Goal: Transaction & Acquisition: Purchase product/service

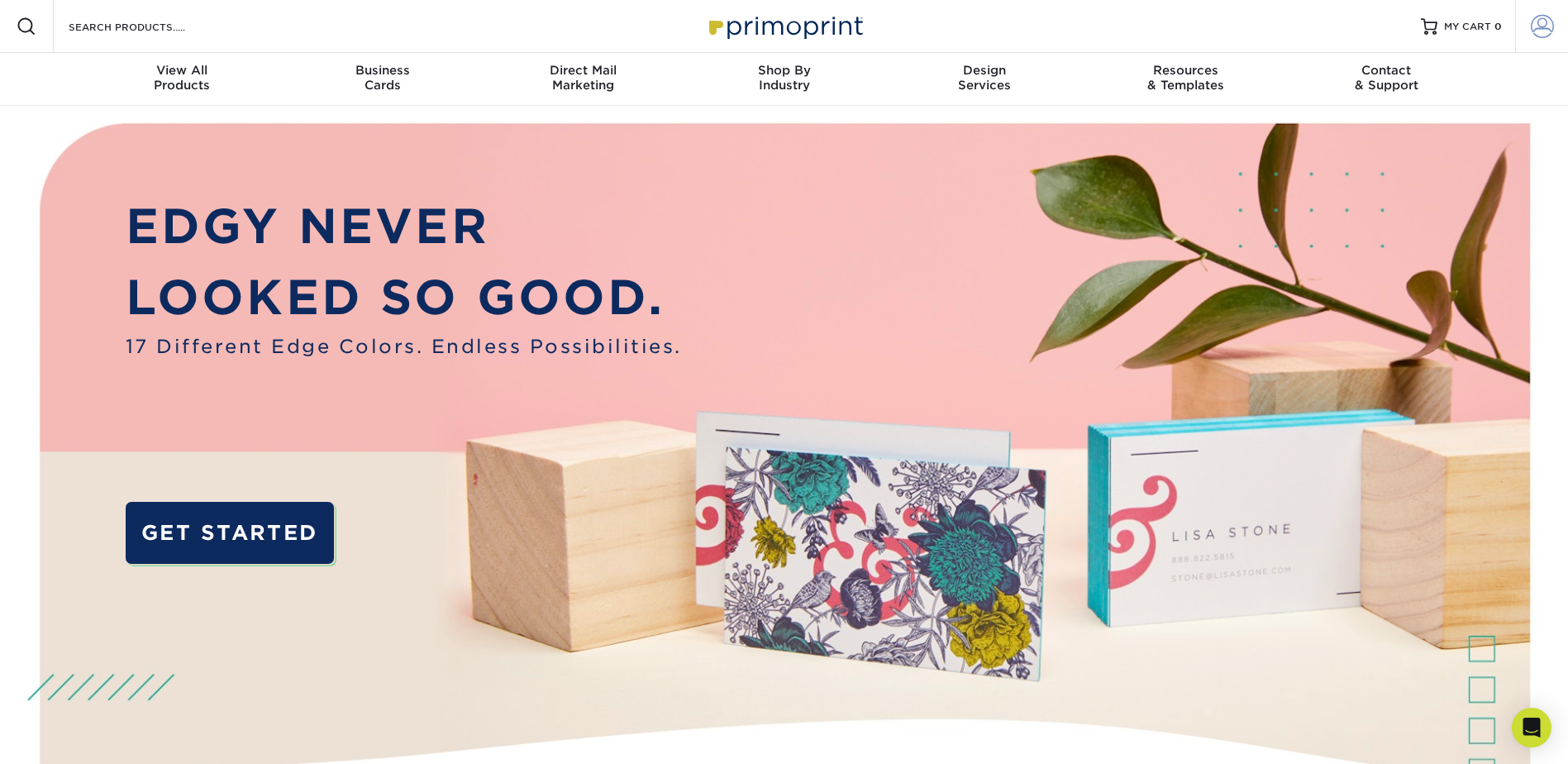
click at [1533, 31] on span at bounding box center [1542, 26] width 23 height 23
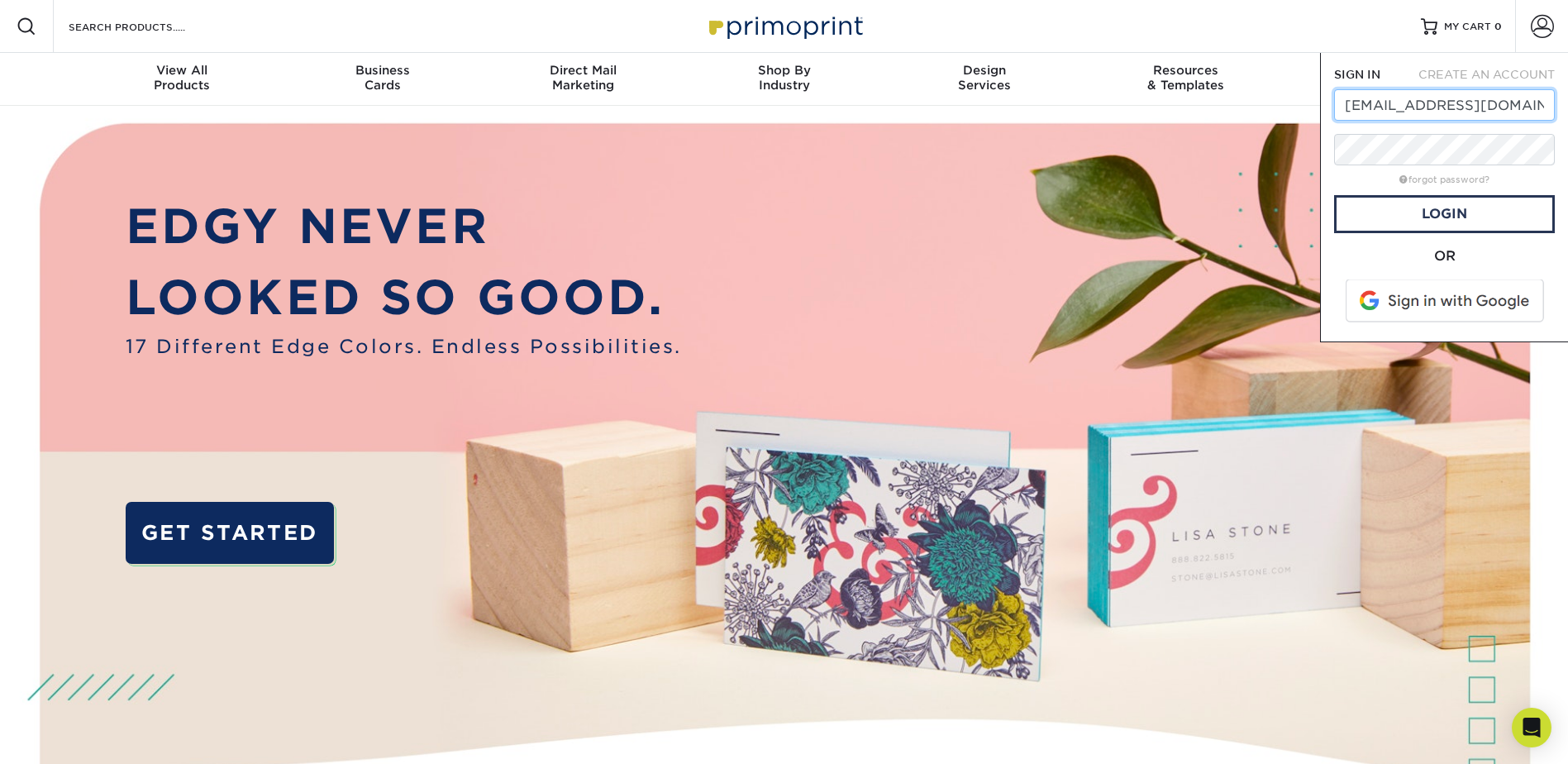
type input "[EMAIL_ADDRESS][DOMAIN_NAME]"
click at [1454, 219] on link "Login" at bounding box center [1444, 214] width 220 height 38
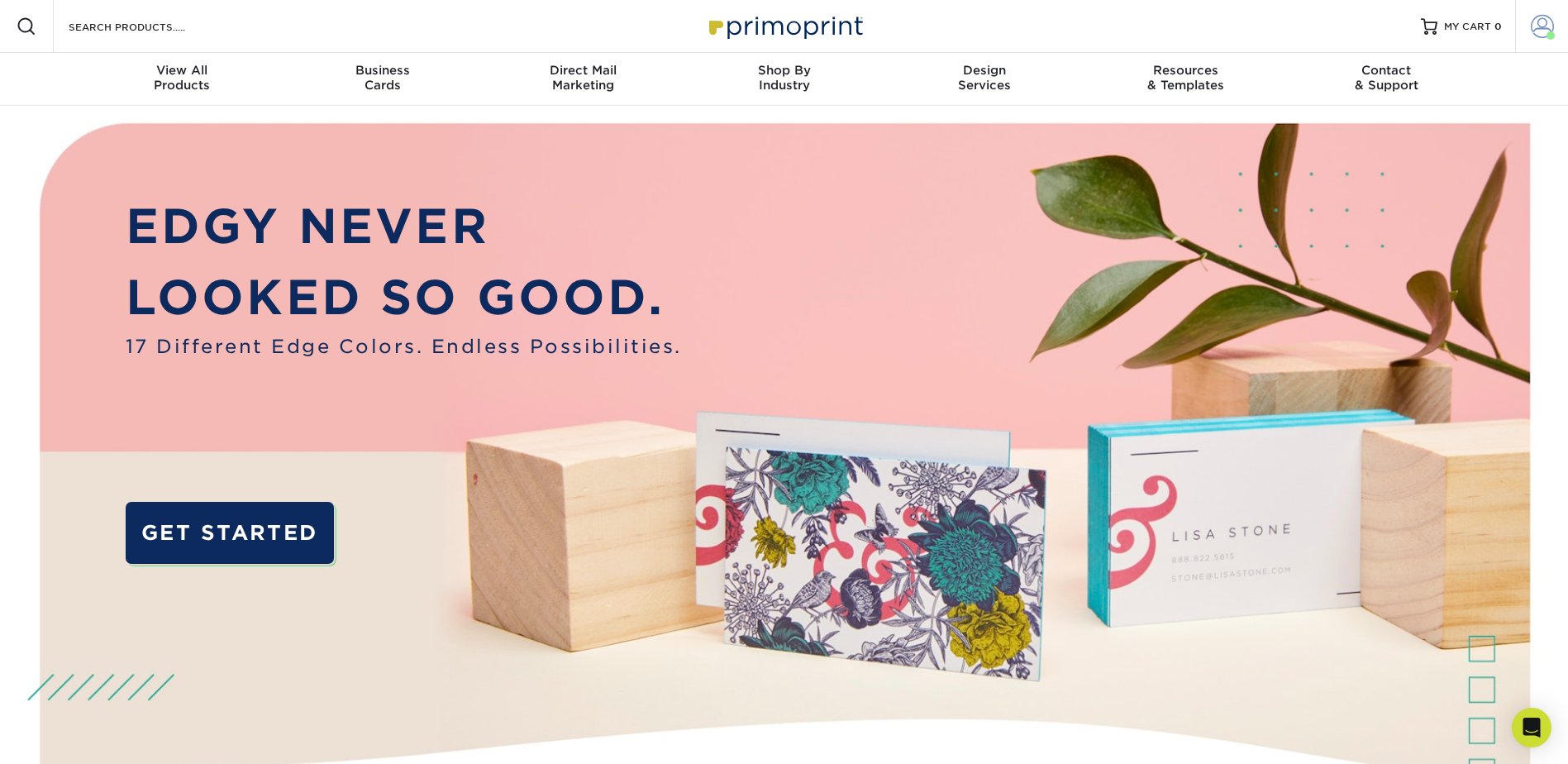
click at [1544, 30] on span at bounding box center [1542, 26] width 23 height 23
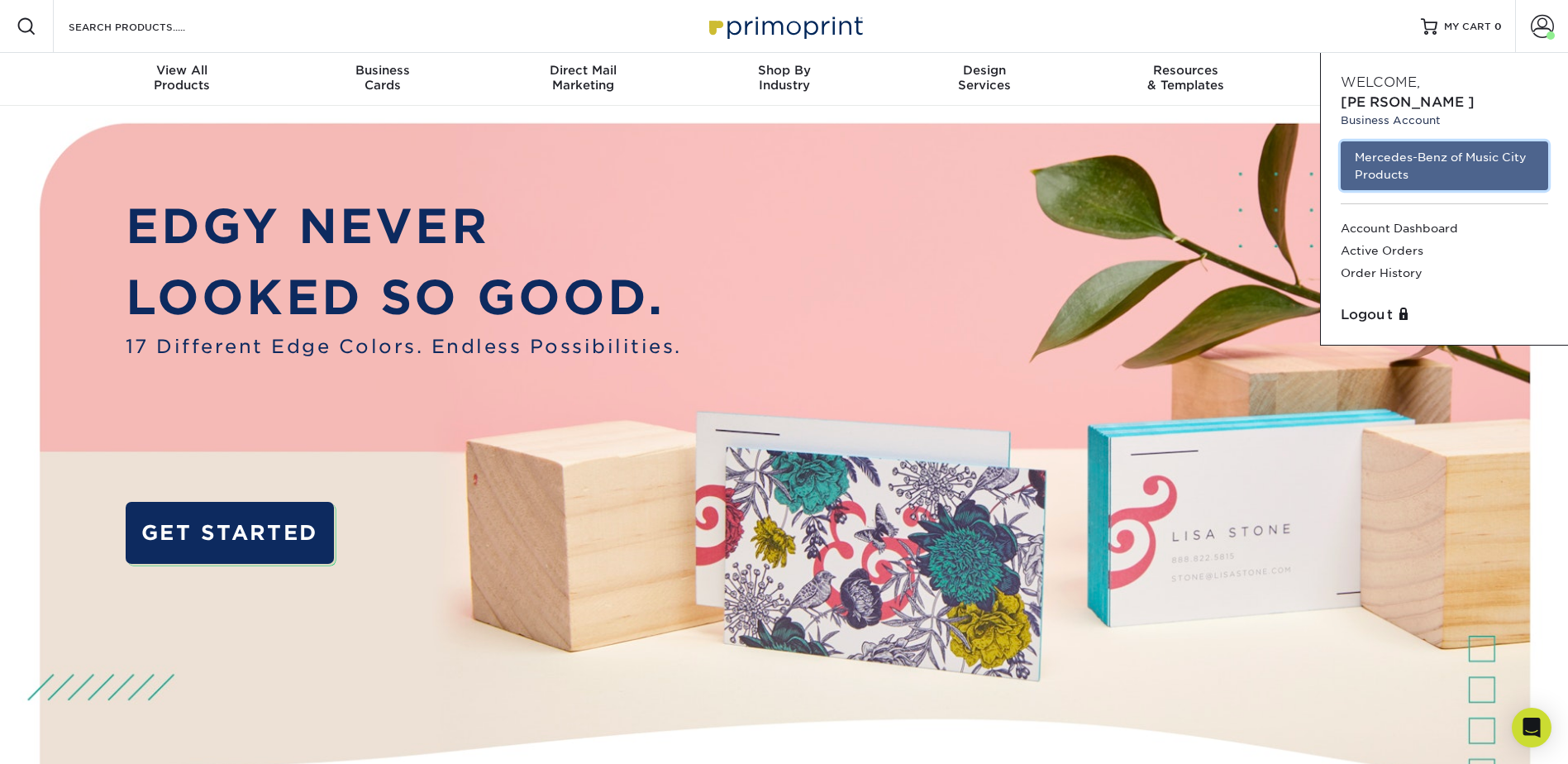
click at [1427, 145] on link "Mercedes-Benz of Music City Products" at bounding box center [1444, 166] width 207 height 49
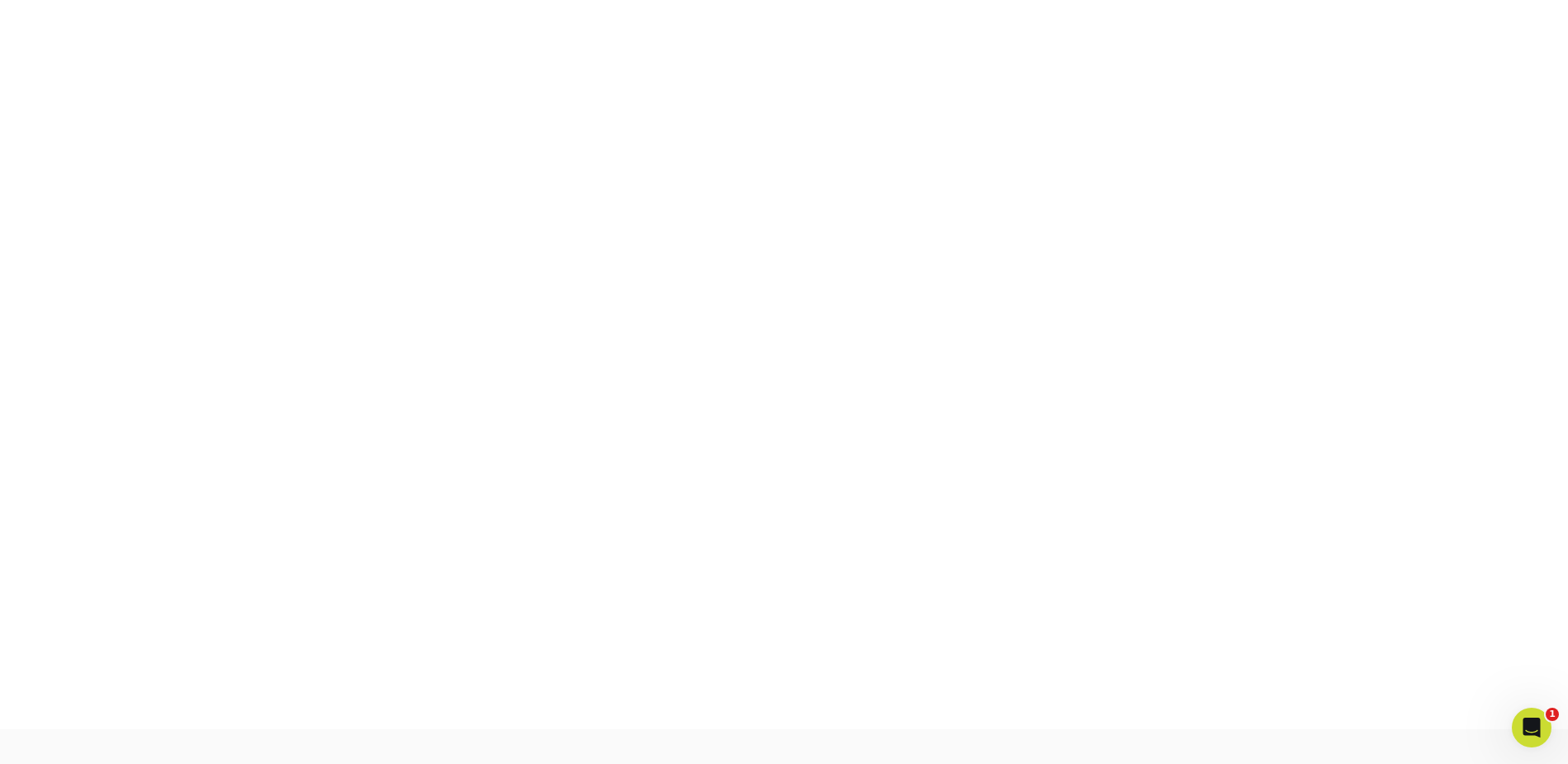
scroll to position [345, 0]
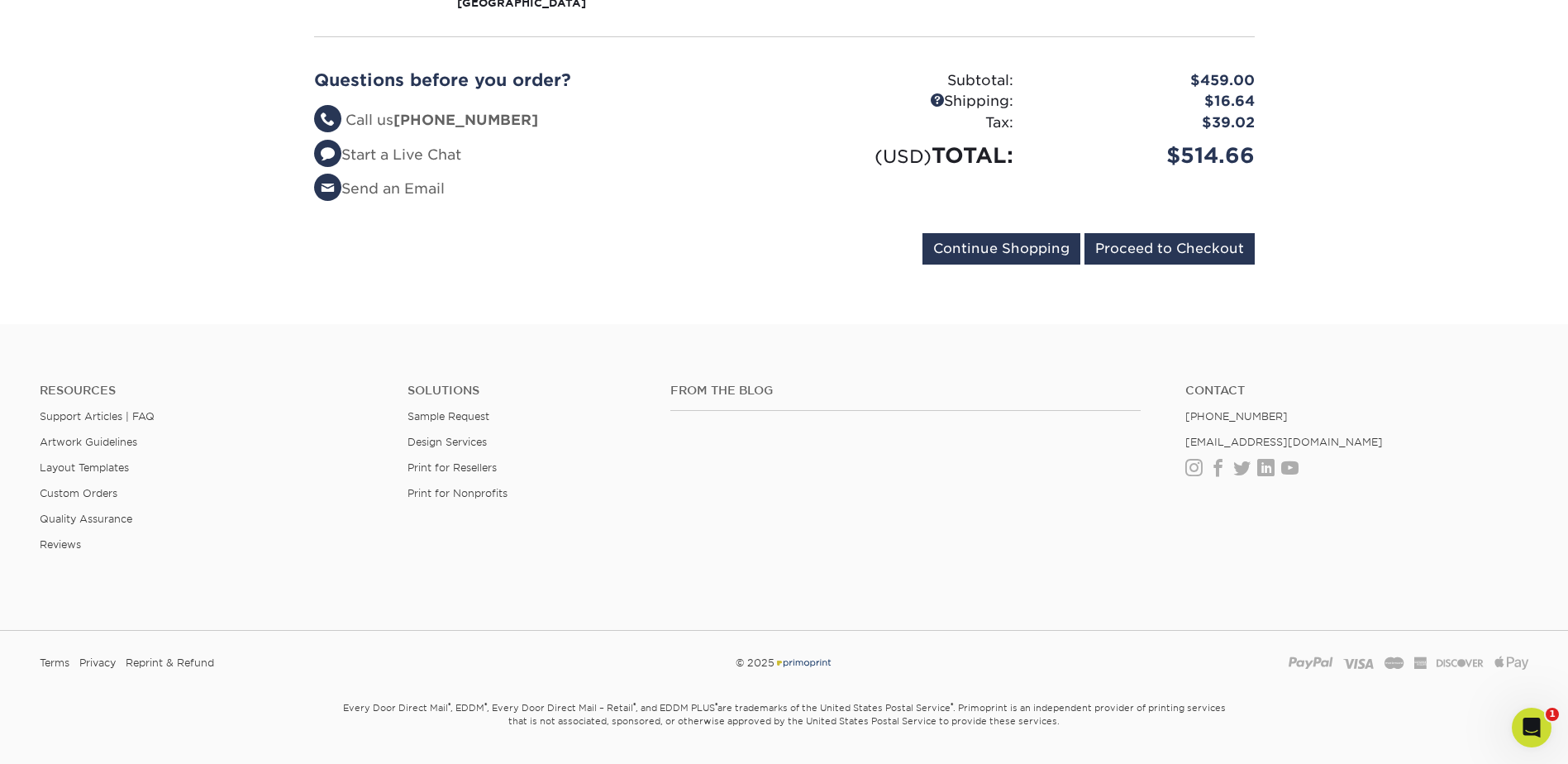
scroll to position [652, 0]
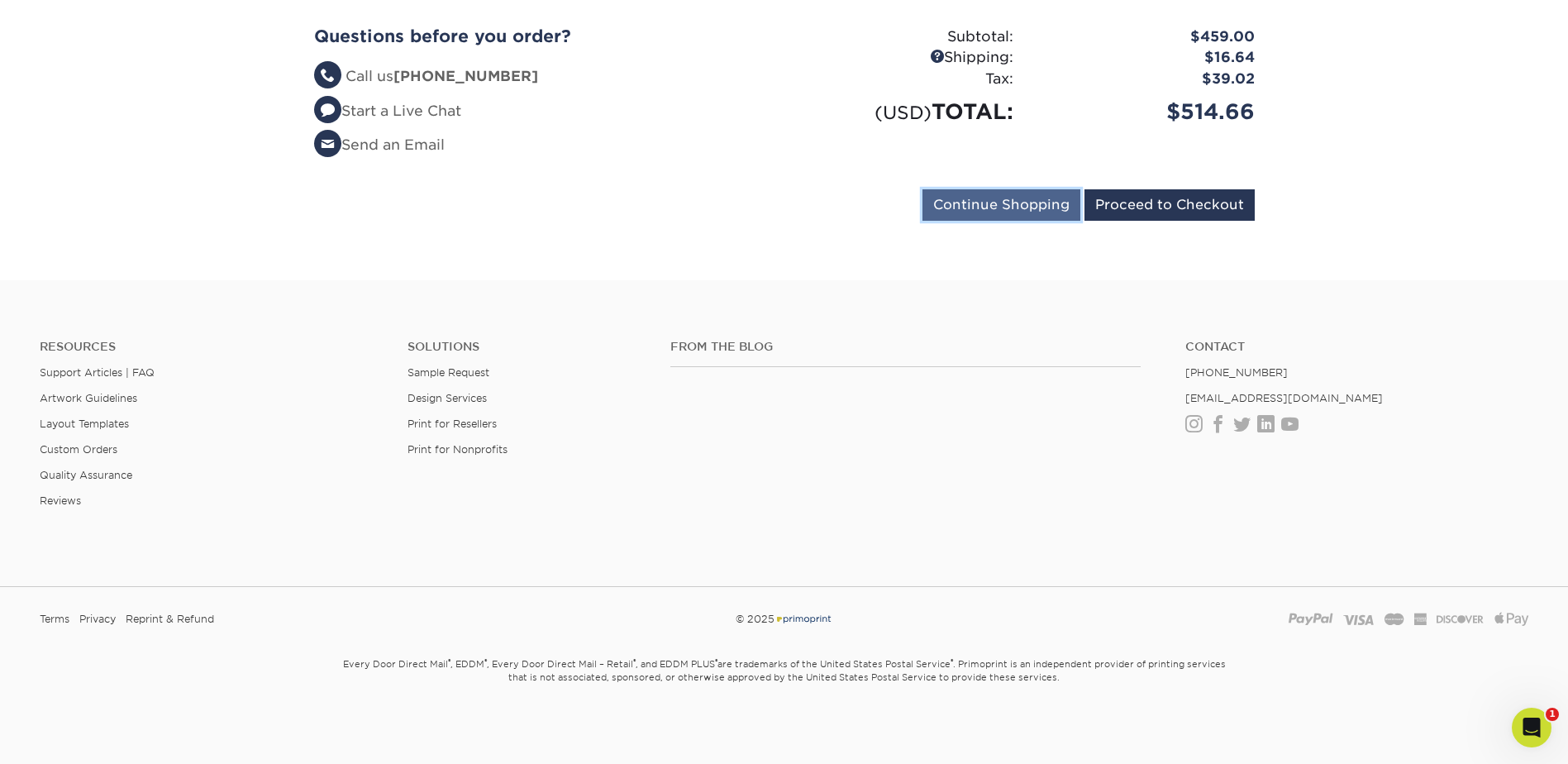
click at [1027, 206] on input "Continue Shopping" at bounding box center [1001, 204] width 158 height 31
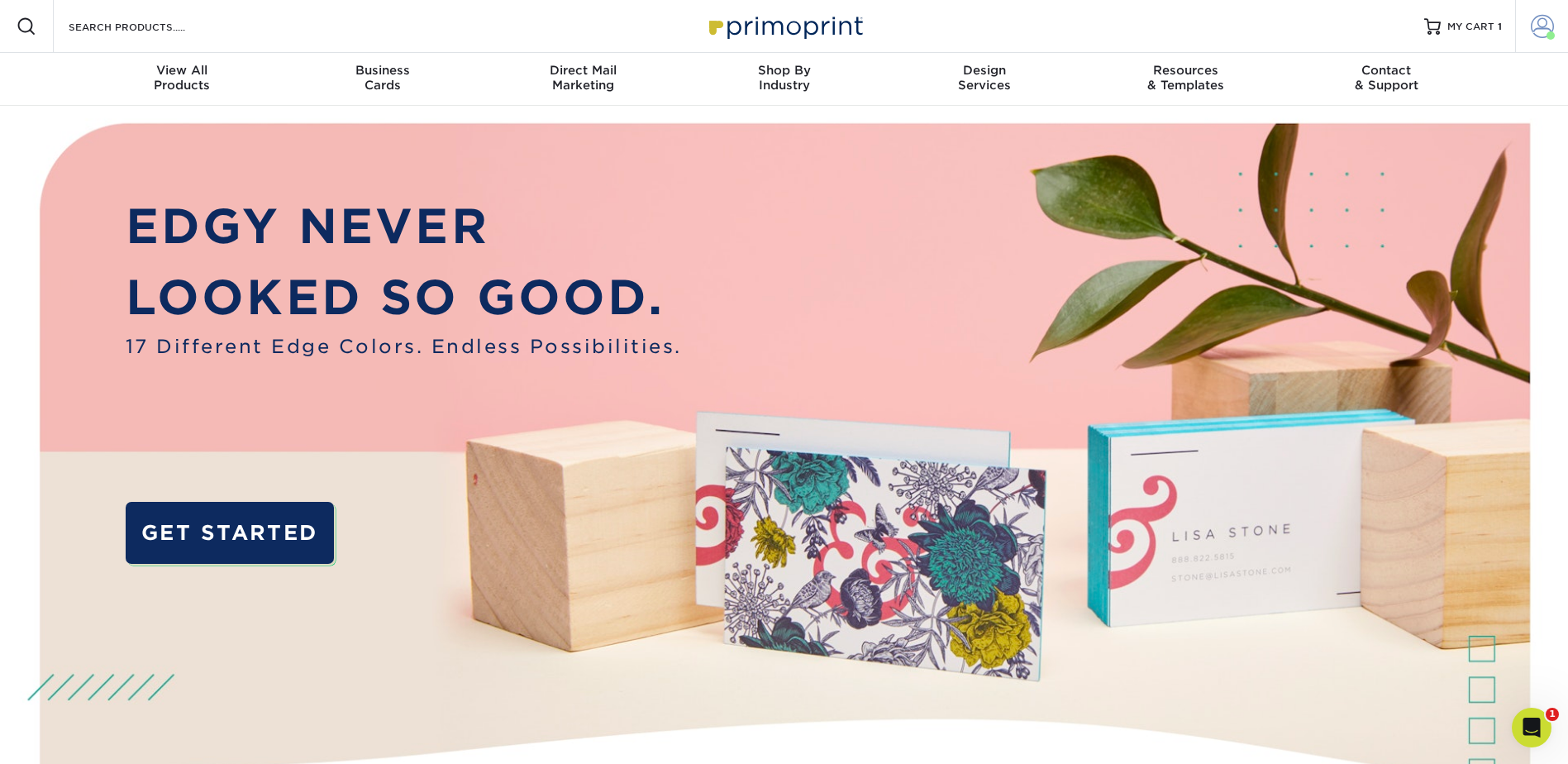
click at [1541, 23] on span at bounding box center [1542, 26] width 23 height 23
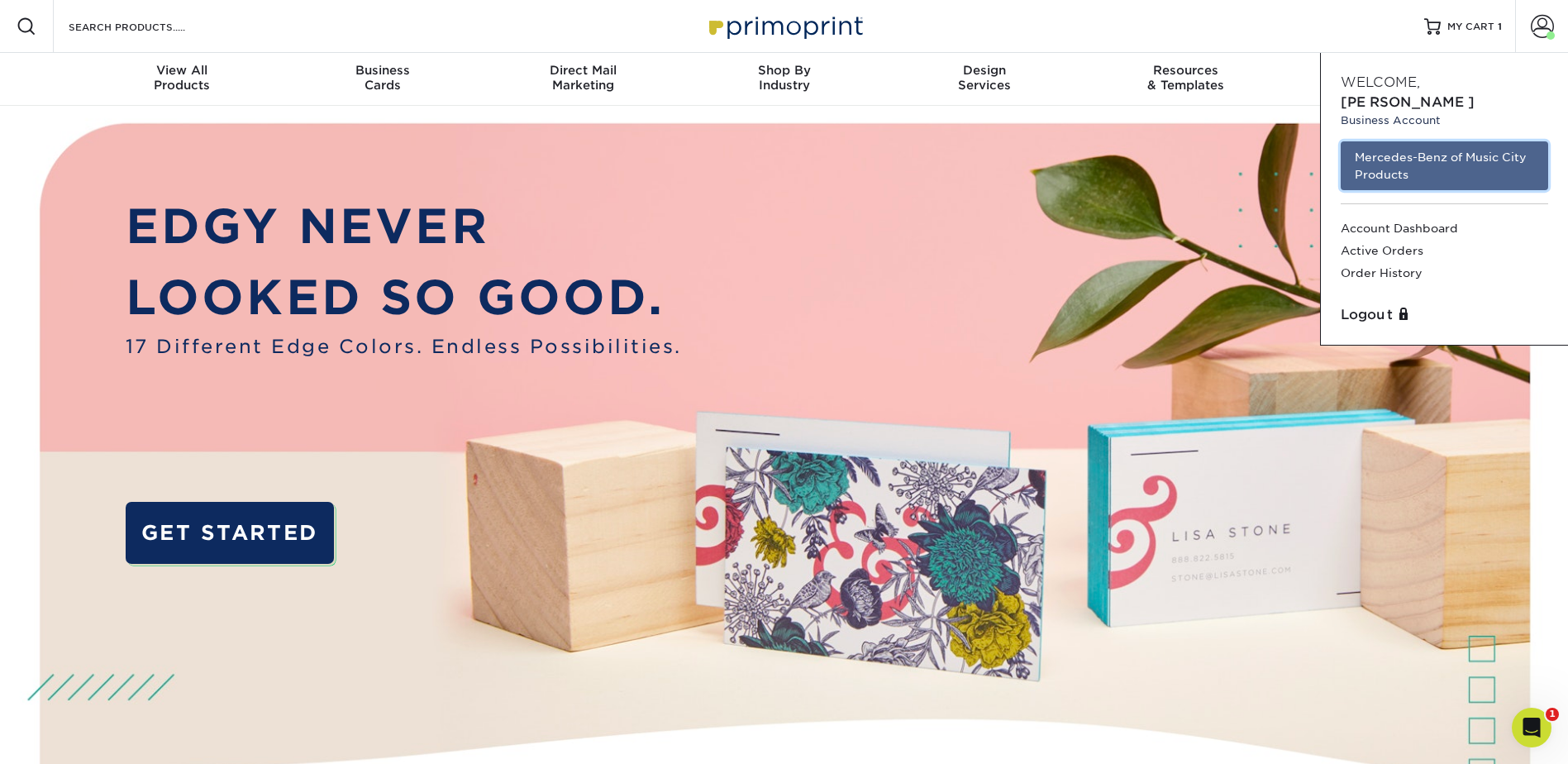
click at [1415, 147] on link "Mercedes-Benz of Music City Products" at bounding box center [1444, 166] width 207 height 49
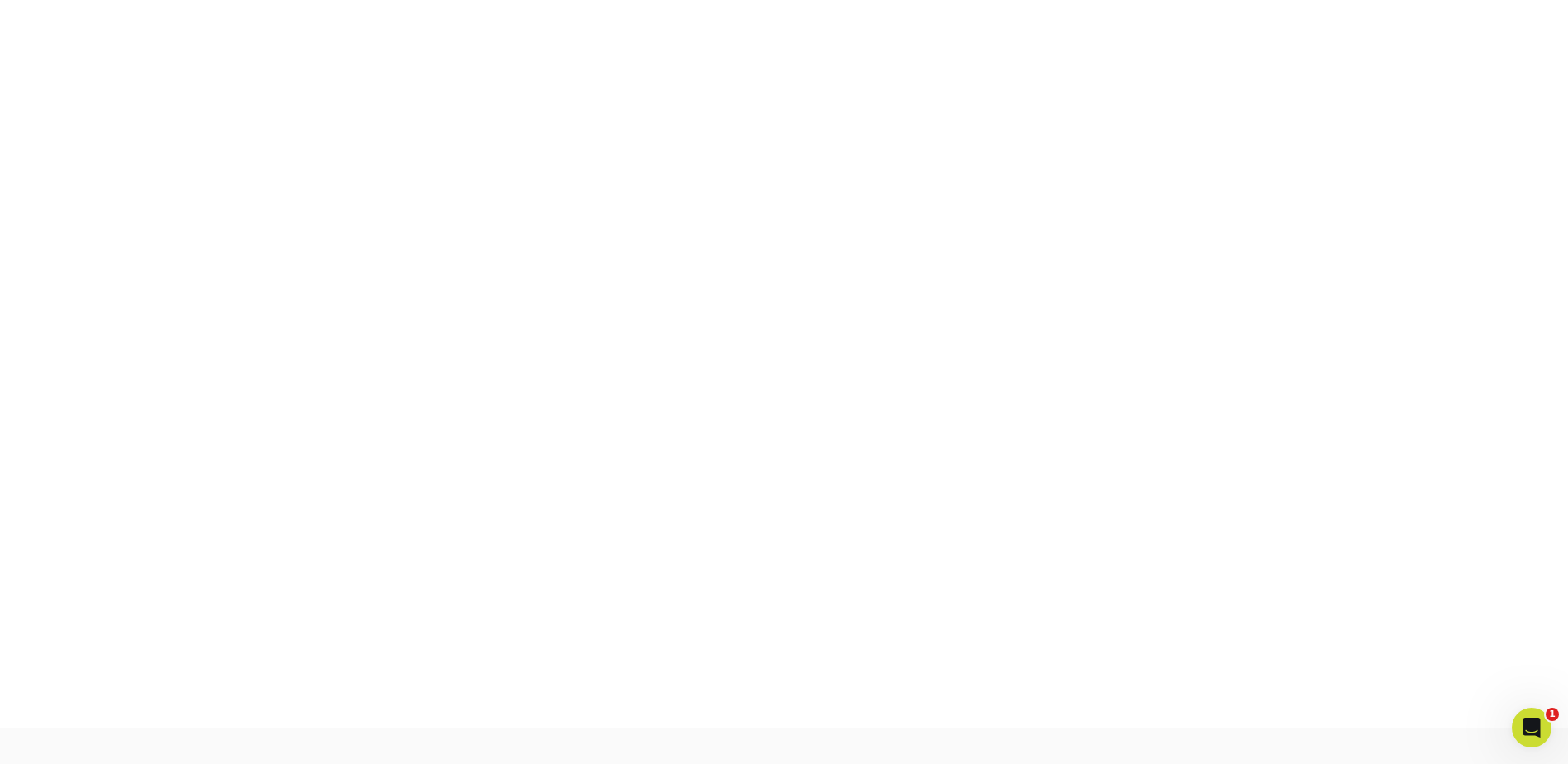
scroll to position [345, 0]
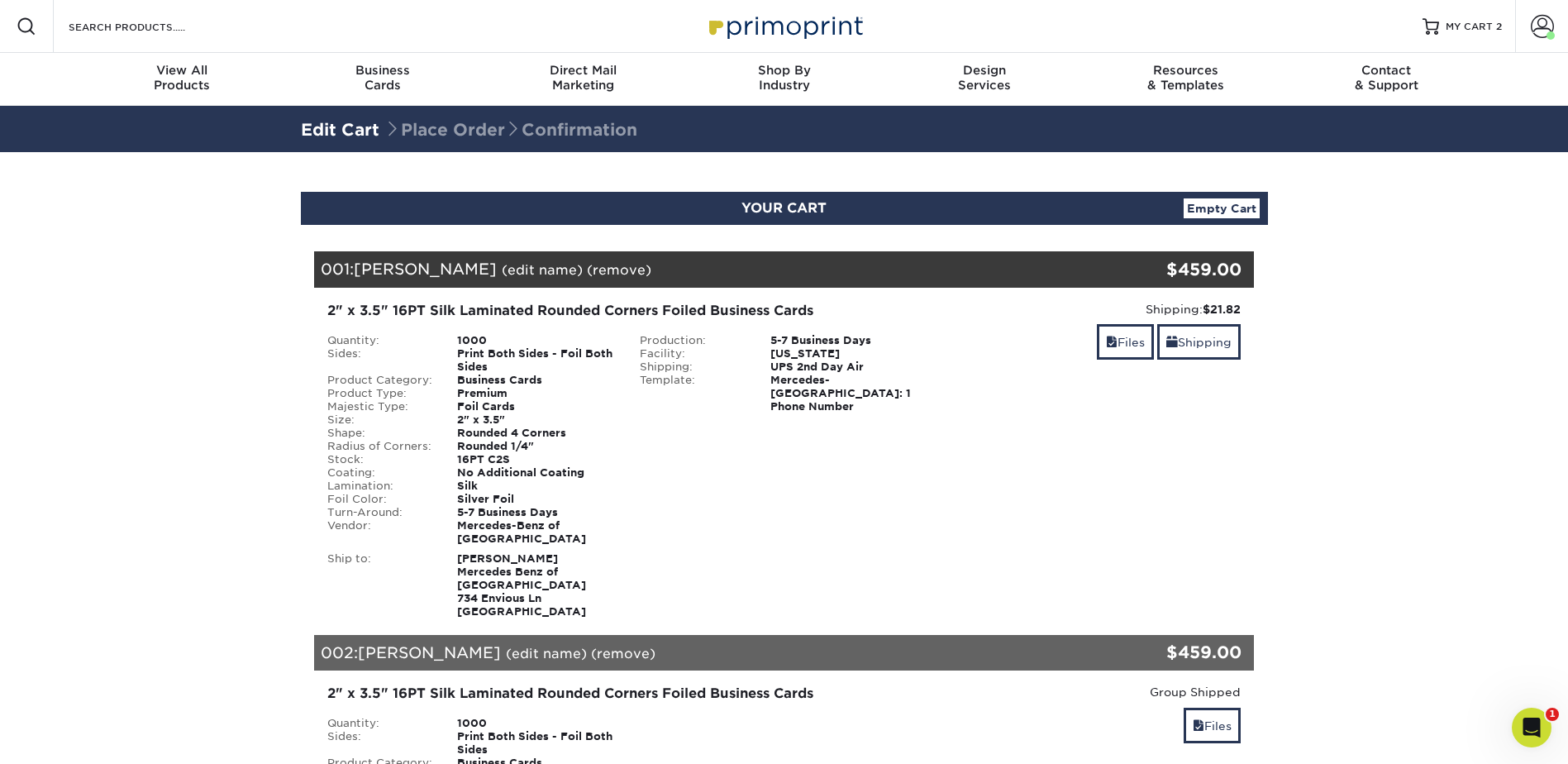
scroll to position [496, 0]
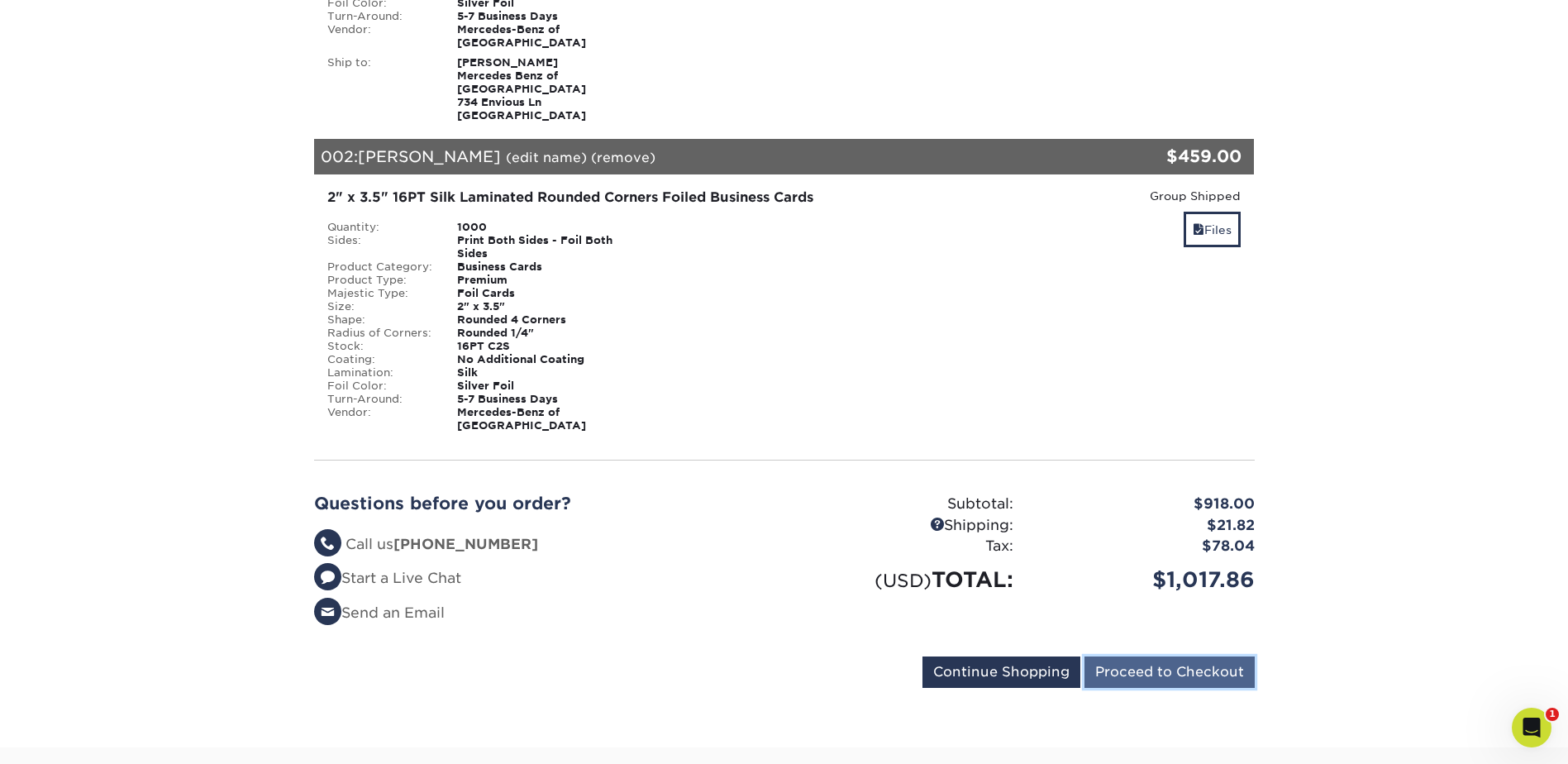
click at [1197, 669] on input "Proceed to Checkout" at bounding box center [1169, 671] width 171 height 31
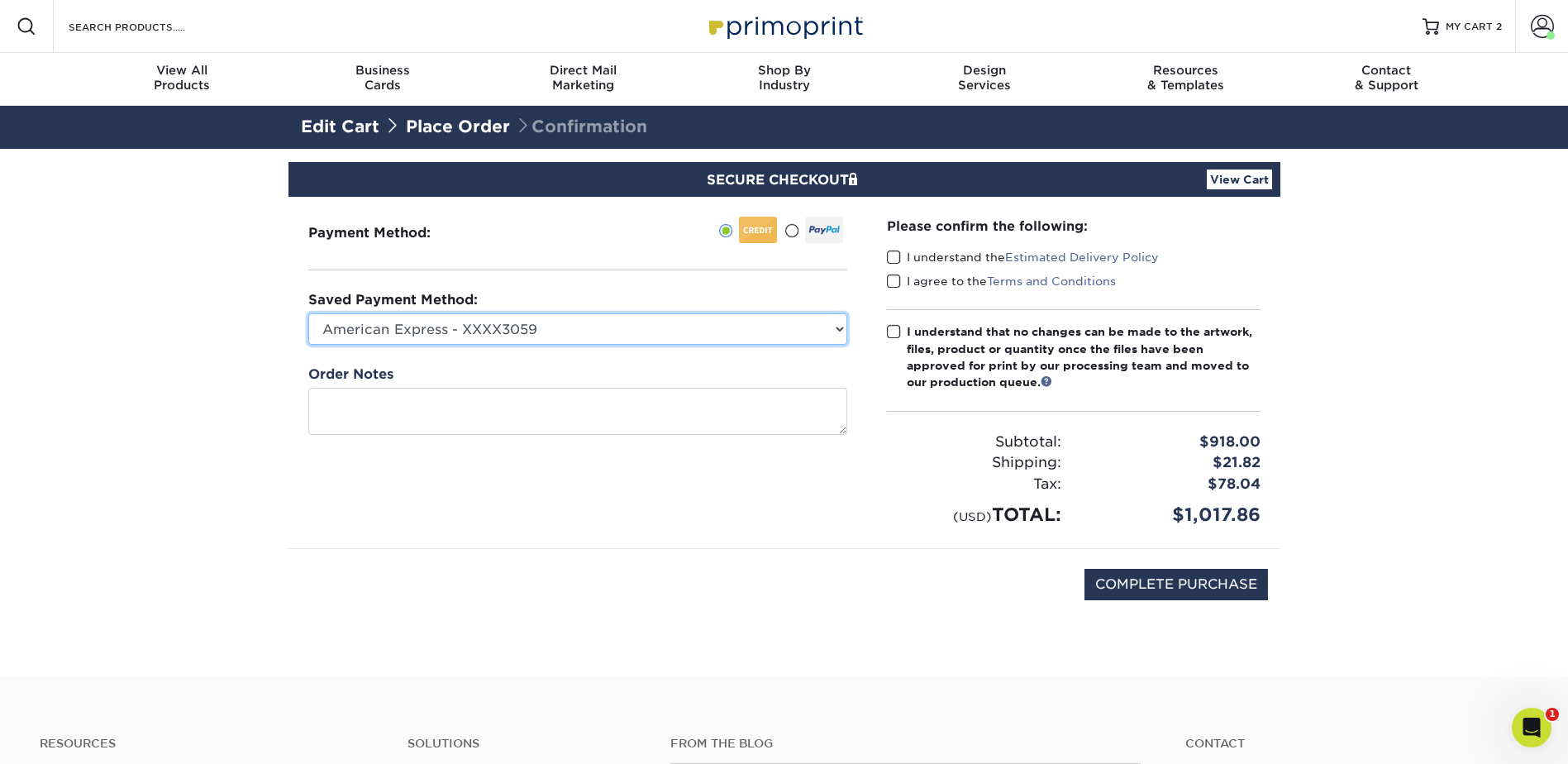
click at [838, 334] on select "American Express - XXXX3059 American Express - XXXX5054 American Express - XXXX…" at bounding box center [578, 328] width 539 height 31
select select "68229"
click at [308, 313] on select "American Express - XXXX3059 American Express - XXXX5054 American Express - XXXX…" at bounding box center [578, 328] width 539 height 31
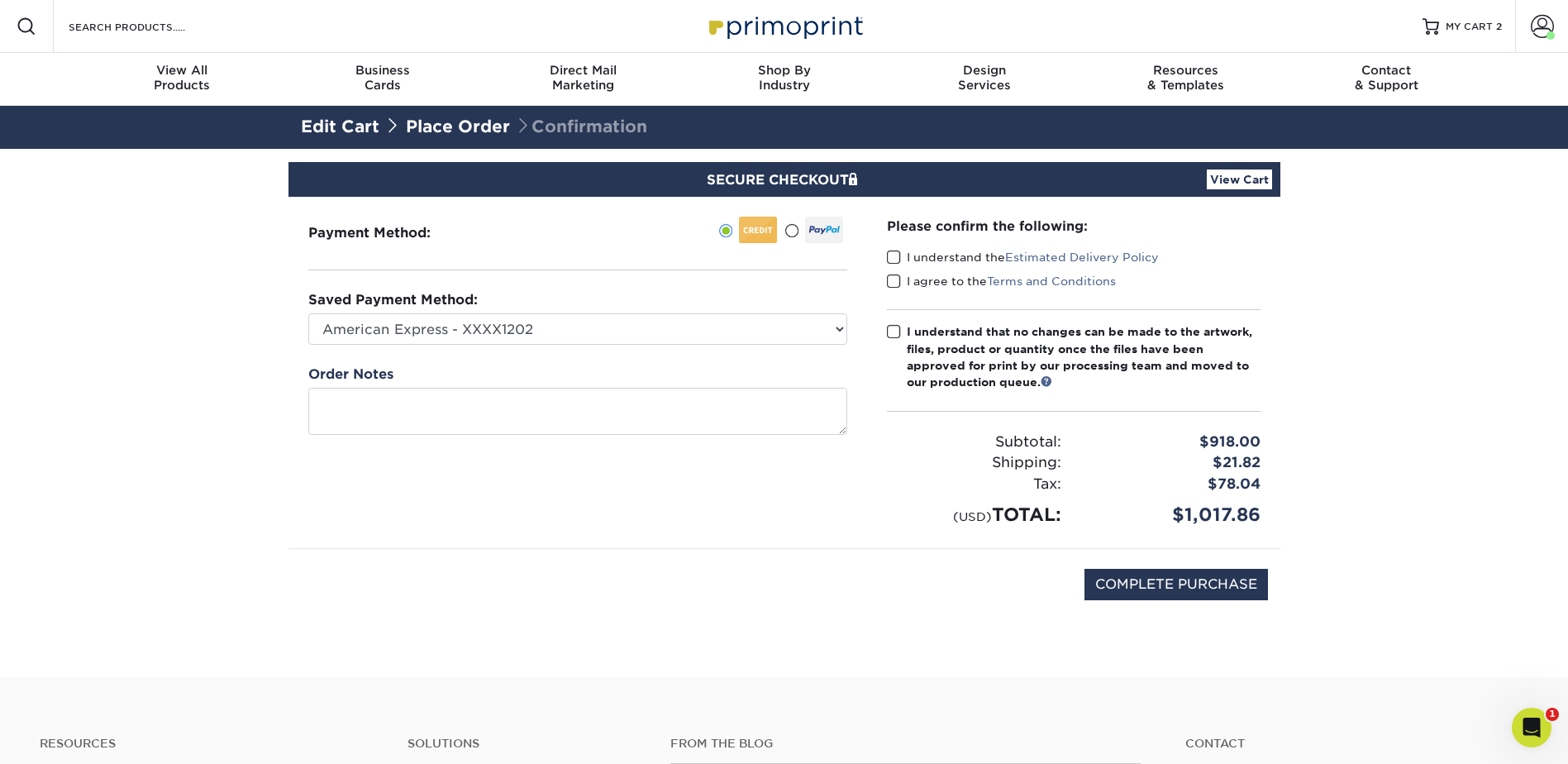
click at [894, 259] on span at bounding box center [894, 257] width 14 height 16
click at [0, 0] on input "I understand the Estimated Delivery Policy" at bounding box center [0, 0] width 0 height 0
click at [894, 284] on span at bounding box center [894, 281] width 14 height 16
click at [0, 0] on input "I agree to the Terms and Conditions" at bounding box center [0, 0] width 0 height 0
click at [894, 329] on span at bounding box center [894, 332] width 14 height 16
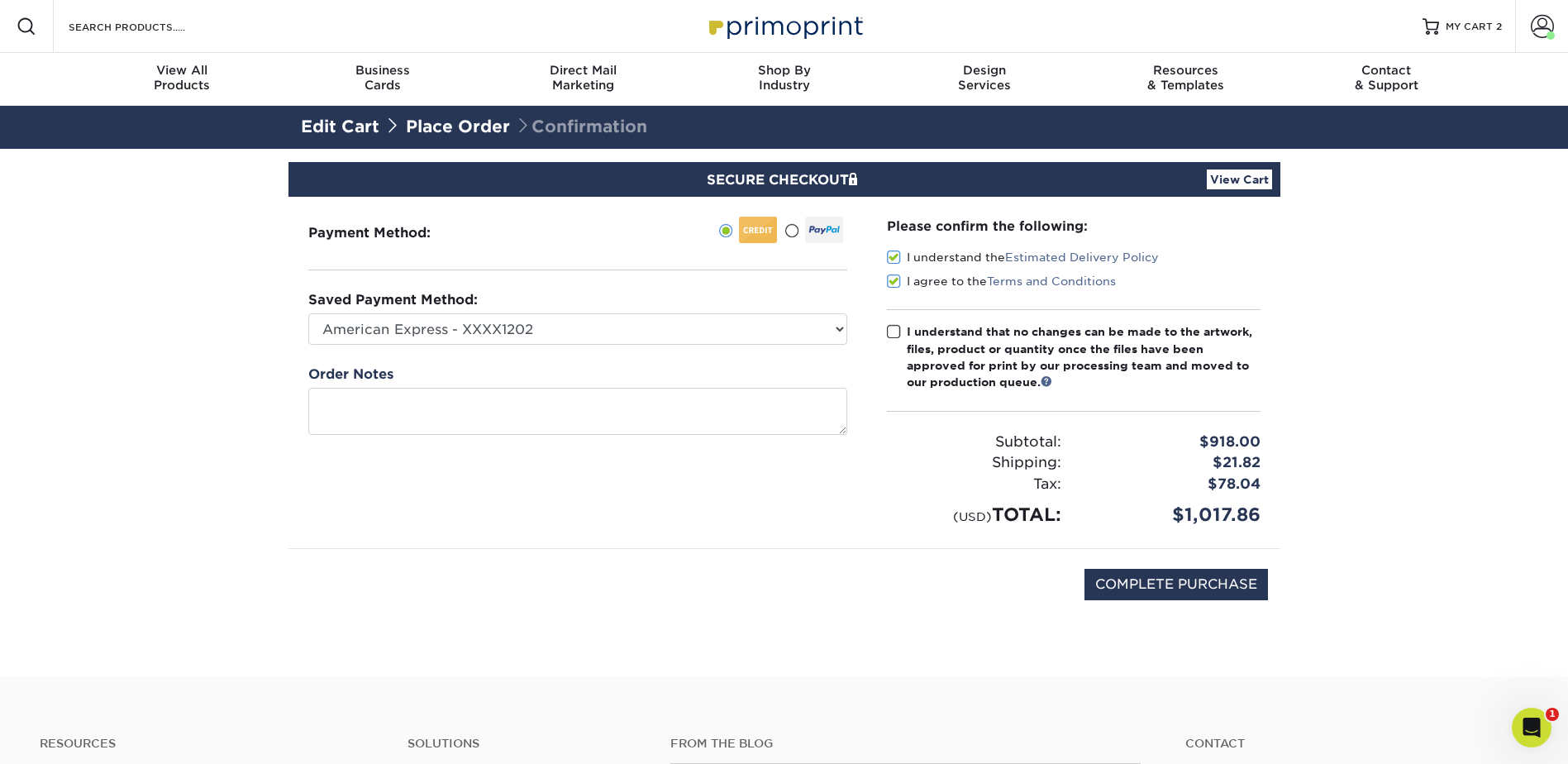
click at [0, 0] on input "I understand that no changes can be made to the artwork, files, product or quan…" at bounding box center [0, 0] width 0 height 0
click at [1181, 587] on input "COMPLETE PURCHASE" at bounding box center [1176, 583] width 184 height 31
type input "PROCESSING, PLEASE WAIT..."
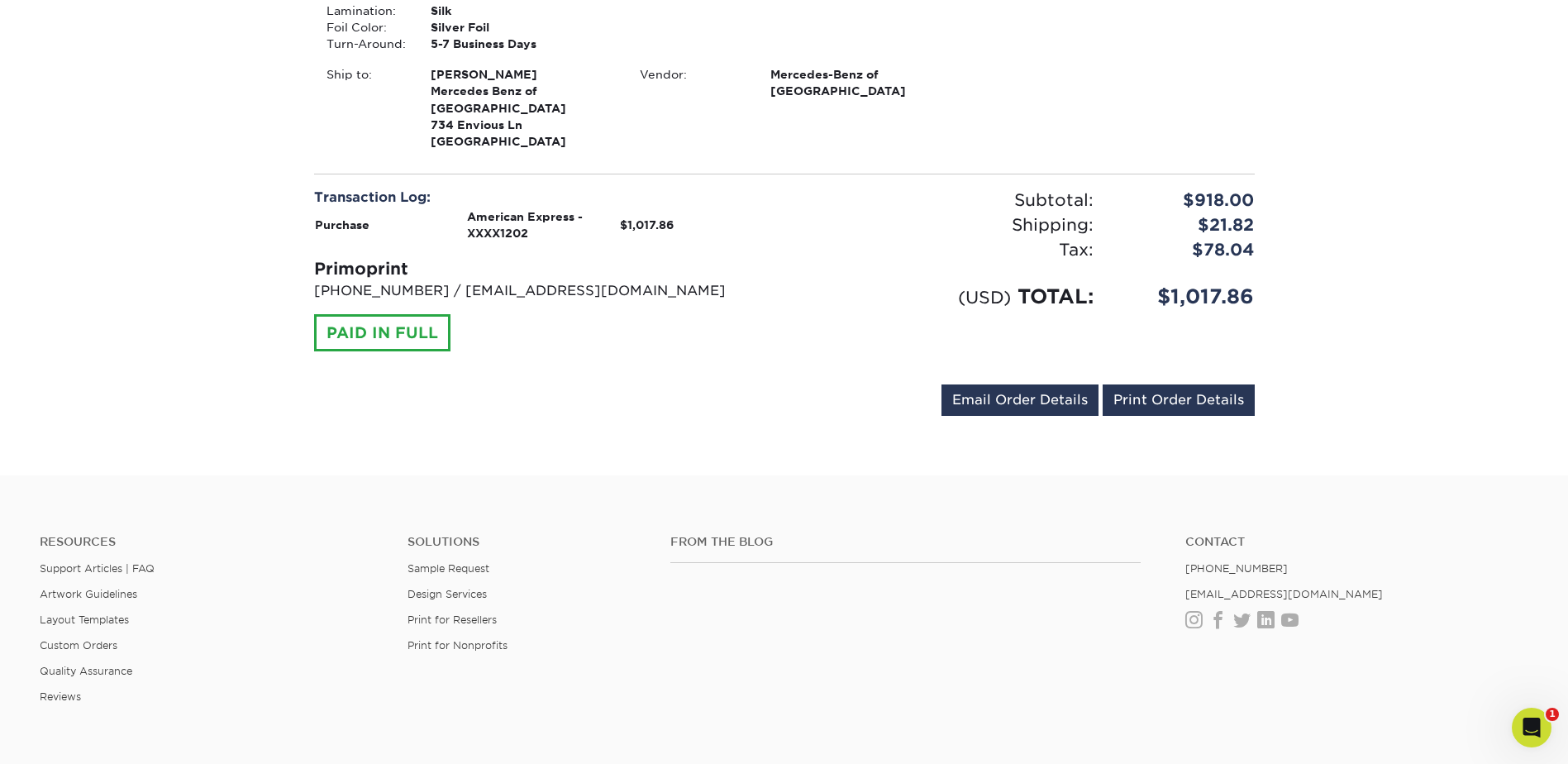
scroll to position [1157, 0]
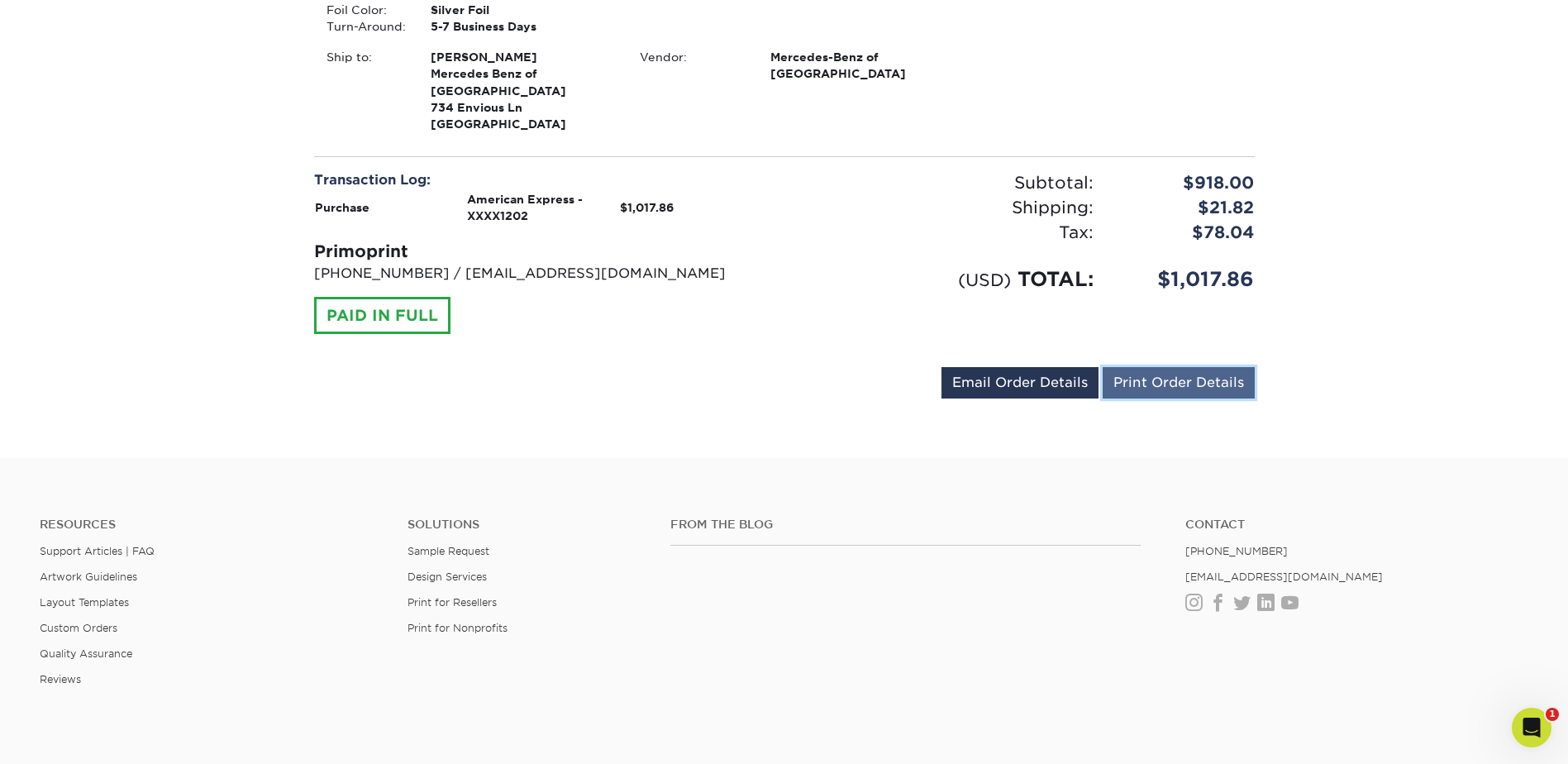
click at [1155, 367] on link "Print Order Details" at bounding box center [1179, 382] width 152 height 31
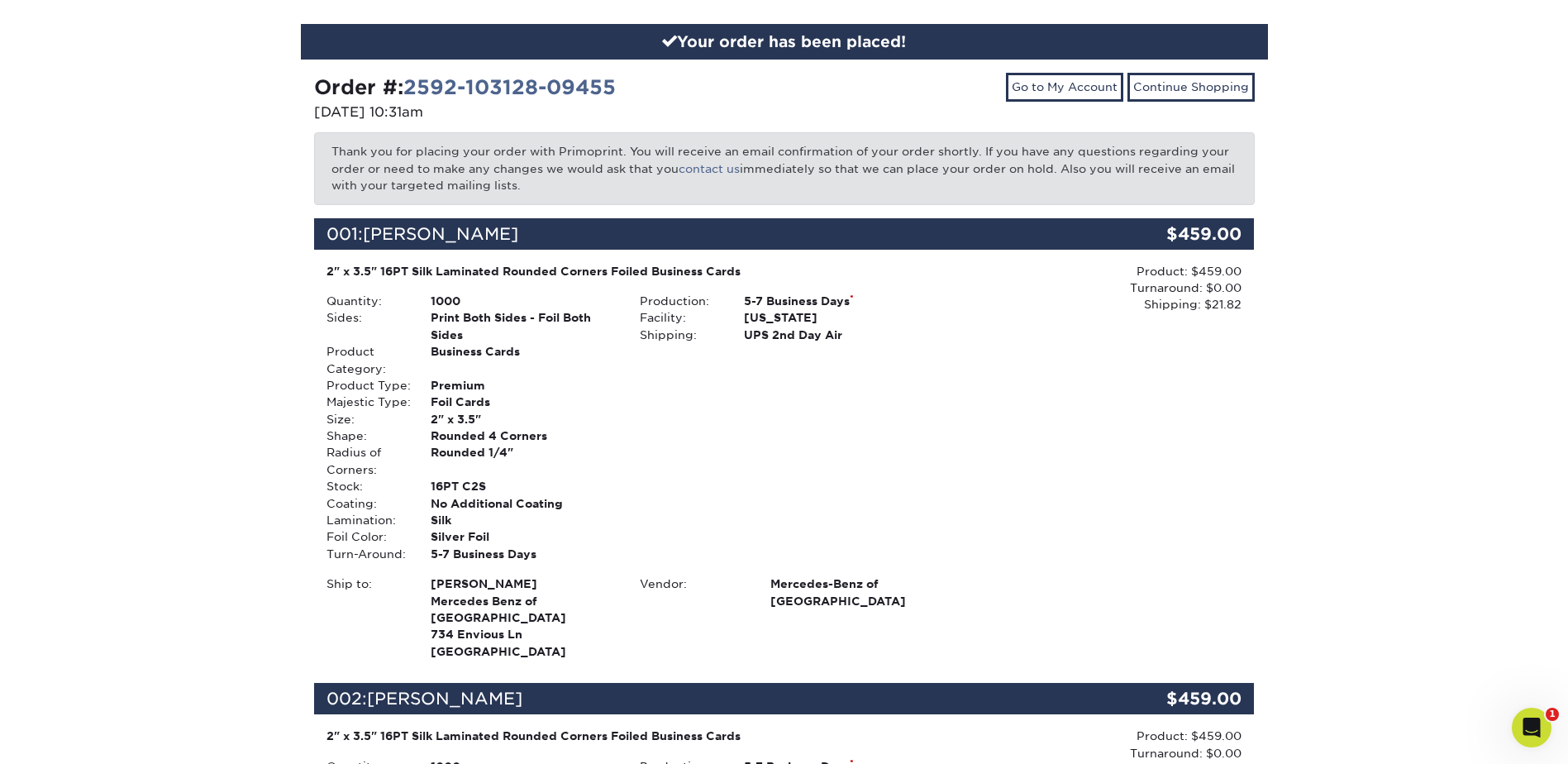
scroll to position [0, 0]
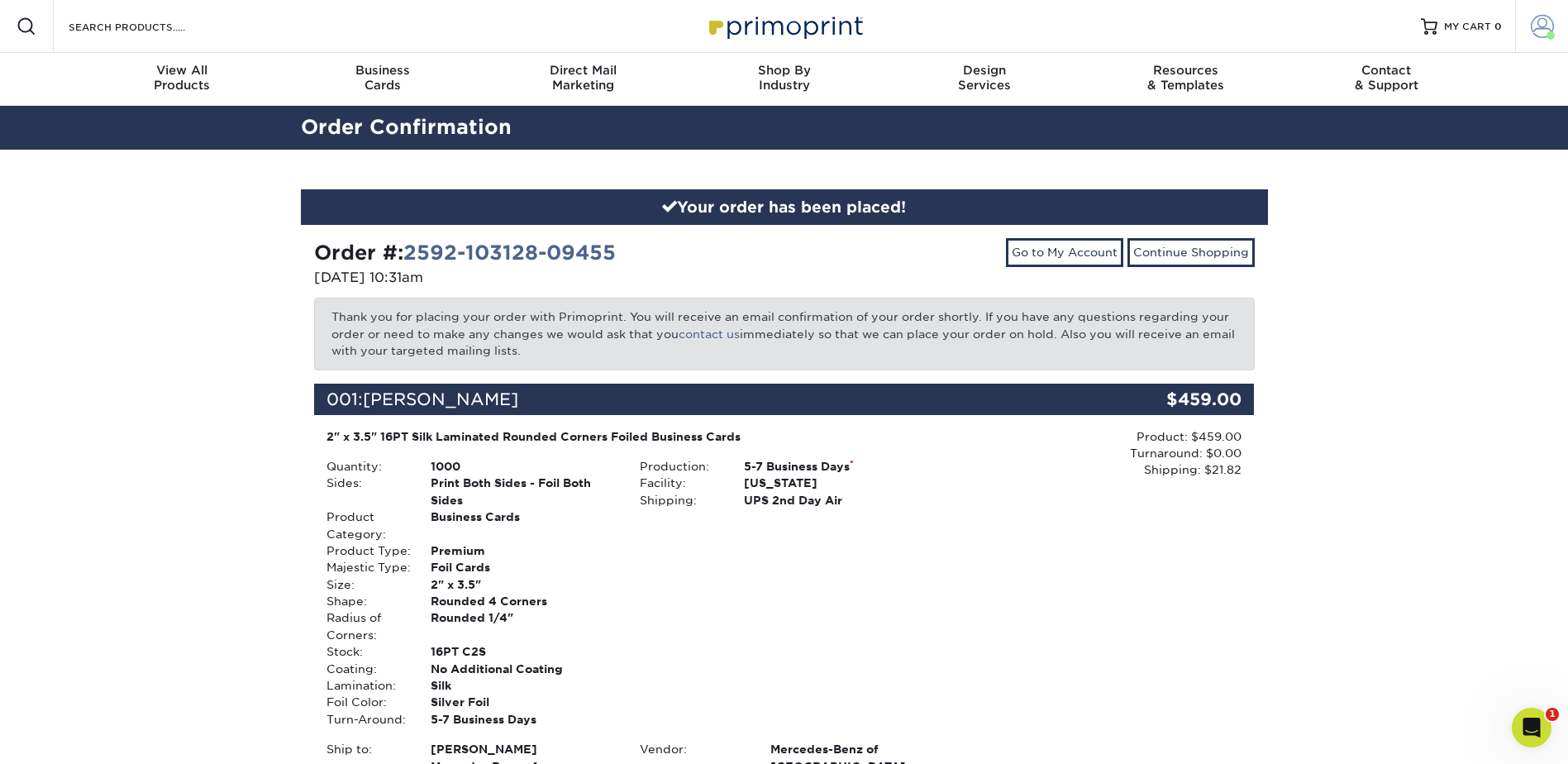
click at [1552, 35] on span at bounding box center [1551, 35] width 8 height 8
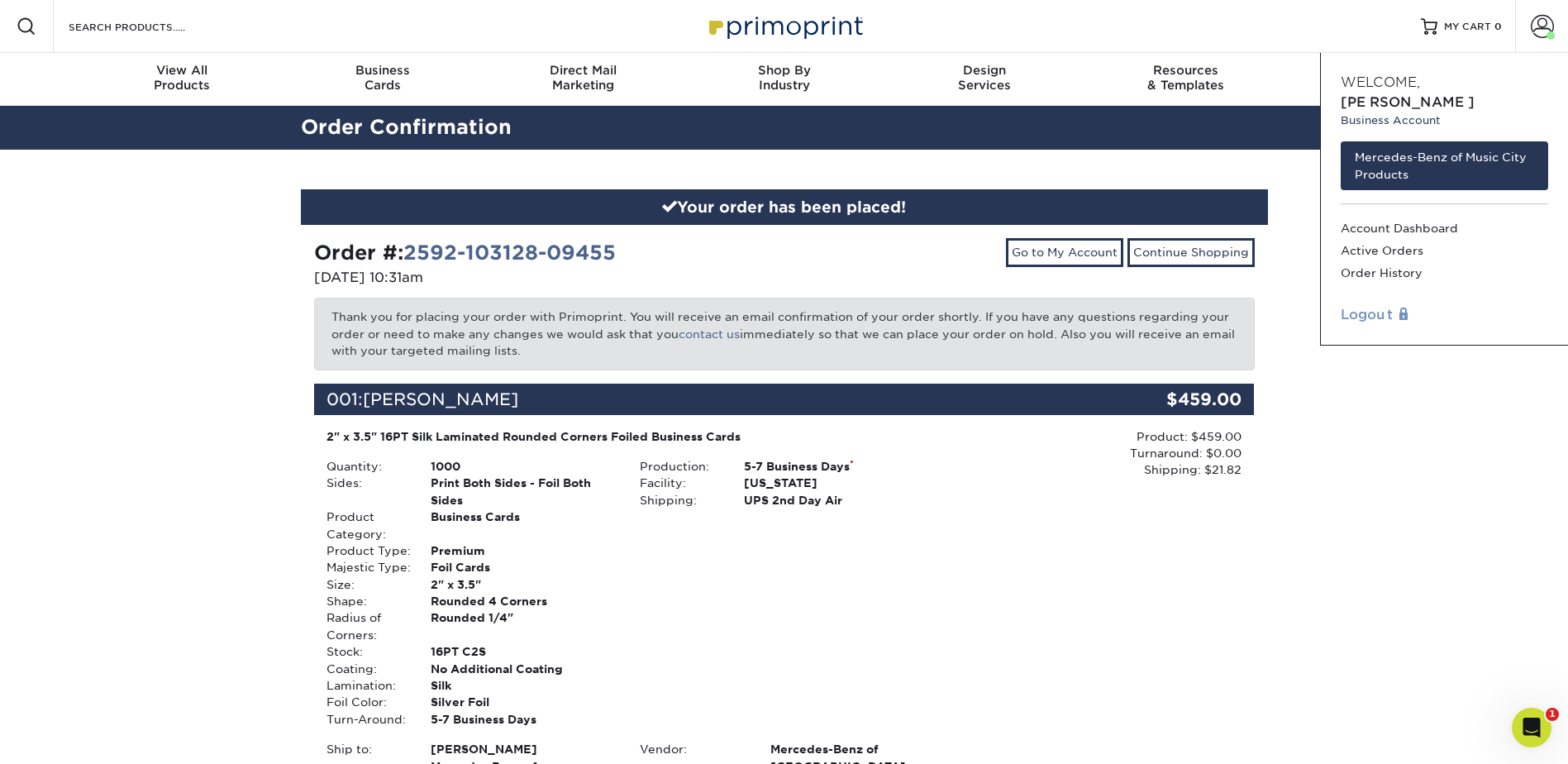
click at [1364, 305] on link "Logout" at bounding box center [1444, 315] width 207 height 20
